Goal: Check status

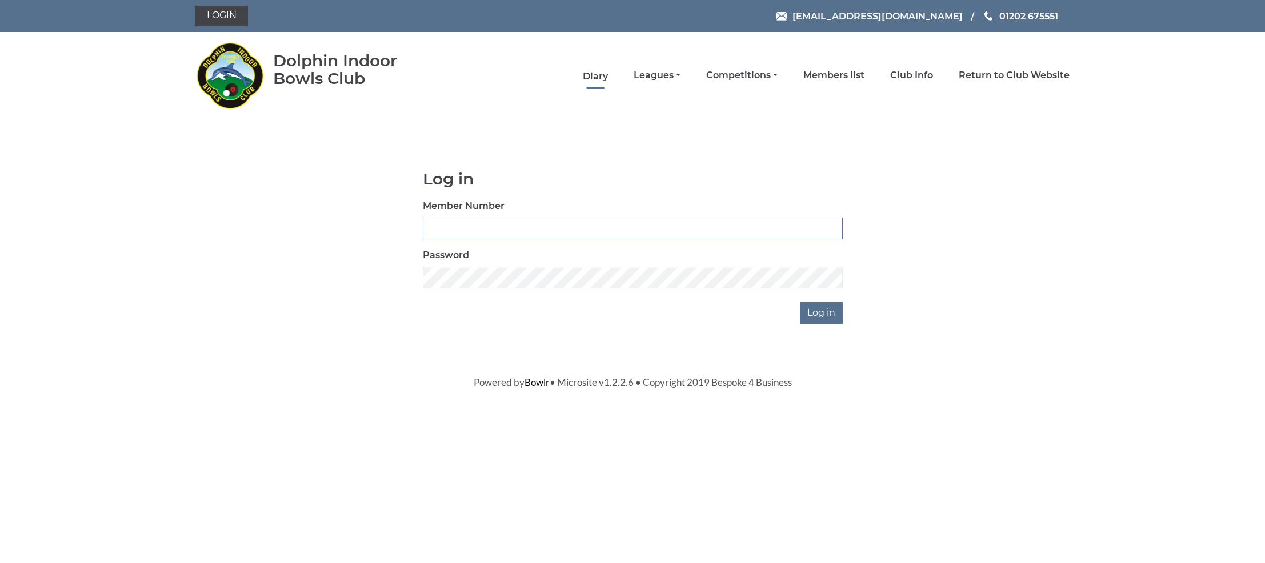
type input "4039"
click at [608, 79] on link "Diary" at bounding box center [595, 76] width 25 height 13
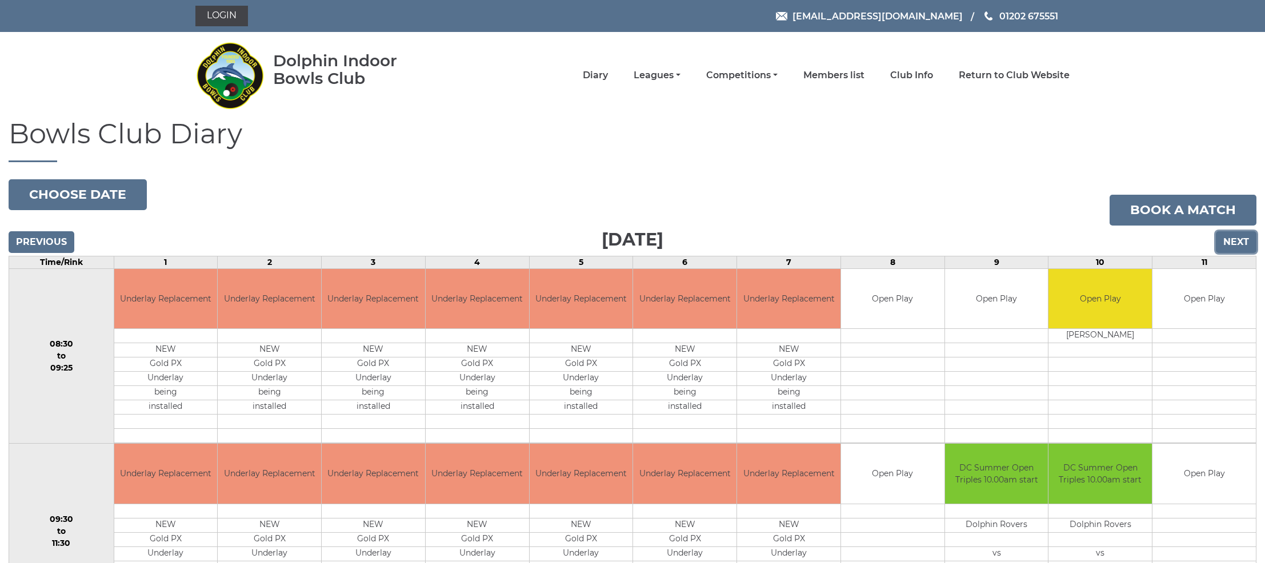
click at [1231, 242] on input "Next" at bounding box center [1236, 242] width 41 height 22
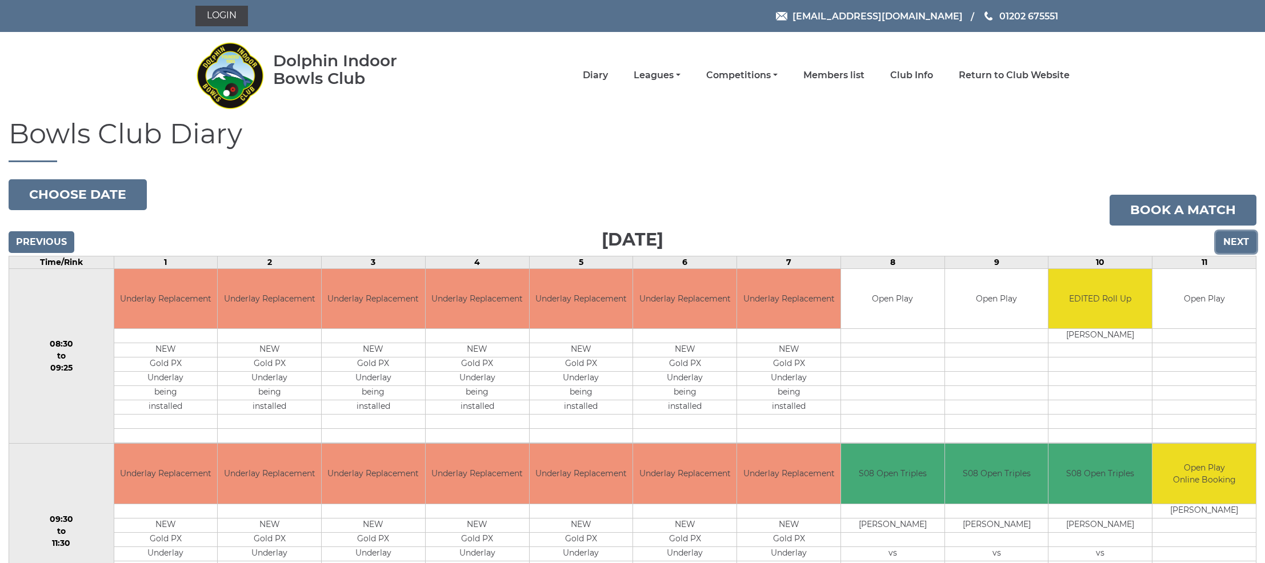
click at [1228, 239] on input "Next" at bounding box center [1236, 242] width 41 height 22
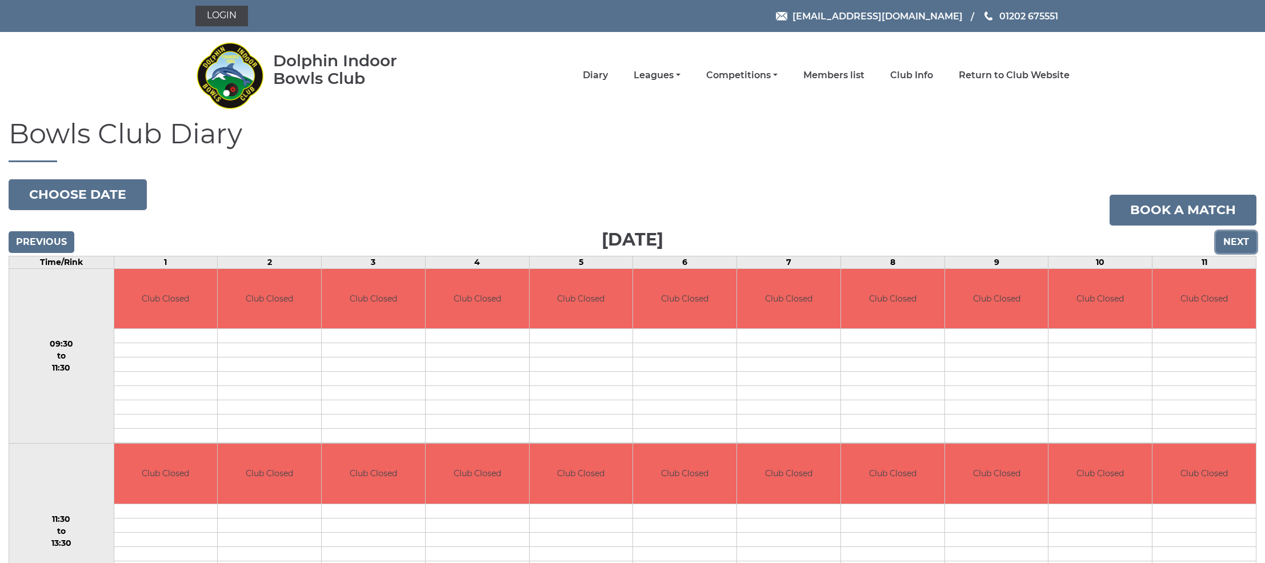
click at [1228, 239] on input "Next" at bounding box center [1236, 242] width 41 height 22
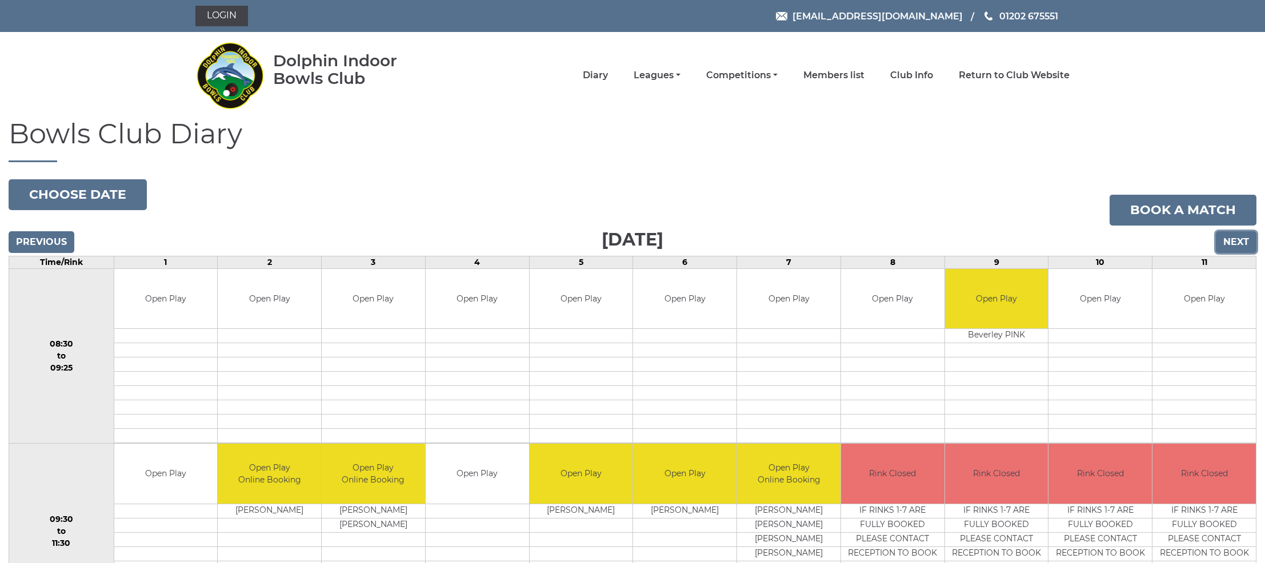
click at [1228, 239] on input "Next" at bounding box center [1236, 242] width 41 height 22
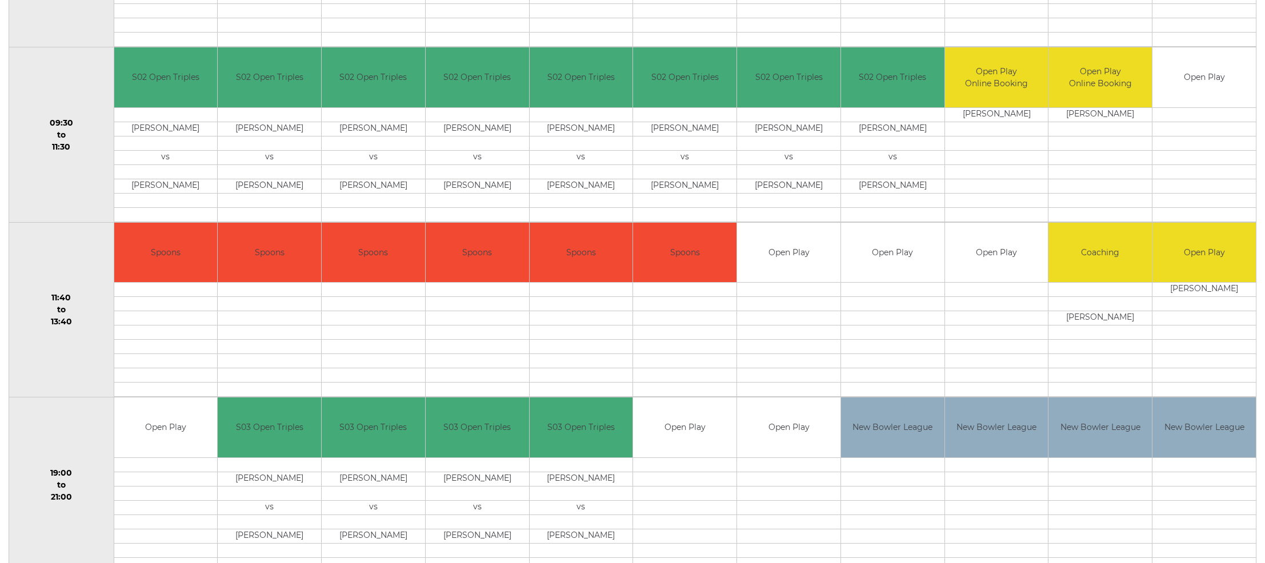
scroll to position [438, 0]
